Goal: Navigation & Orientation: Find specific page/section

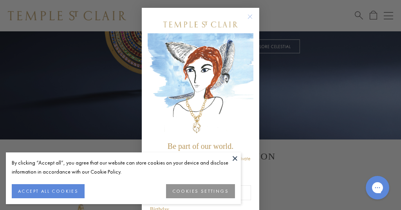
scroll to position [4, 0]
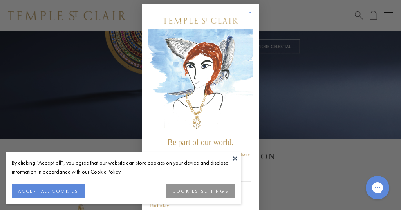
click at [233, 159] on button at bounding box center [235, 158] width 12 height 12
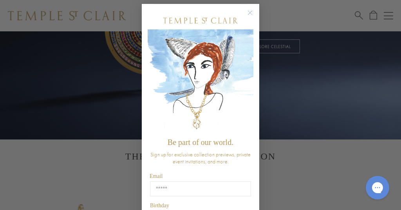
click at [252, 12] on circle "Close dialog" at bounding box center [249, 12] width 9 height 9
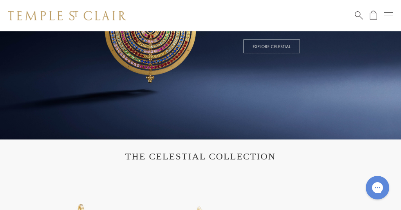
click at [385, 17] on button "Open navigation" at bounding box center [388, 15] width 9 height 9
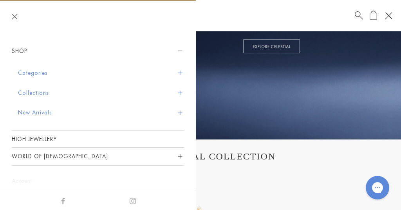
click at [54, 72] on button "Categories" at bounding box center [101, 73] width 166 height 20
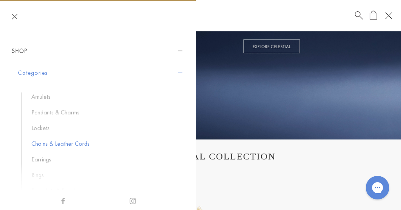
click at [71, 141] on link "Chains & Leather Cords" at bounding box center [103, 143] width 145 height 9
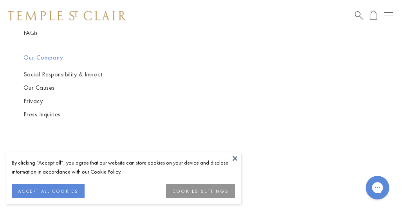
scroll to position [944, 0]
click at [52, 188] on button "ACCEPT ALL COOKIES" at bounding box center [48, 191] width 73 height 14
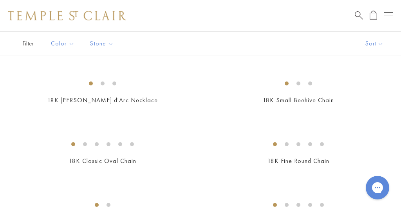
scroll to position [175, 0]
